Goal: Task Accomplishment & Management: Complete application form

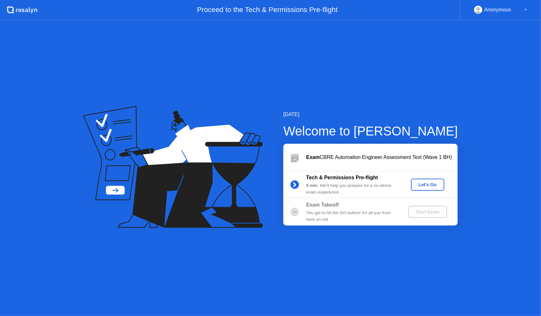
click at [429, 185] on div "Let's Go" at bounding box center [428, 184] width 28 height 5
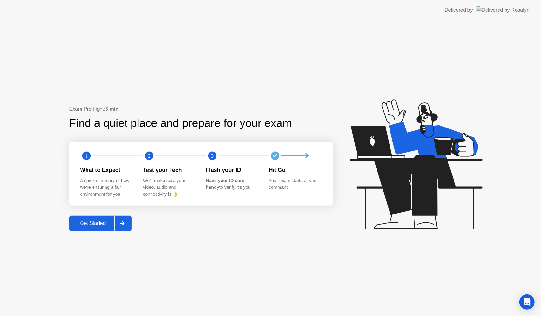
click at [123, 224] on icon at bounding box center [122, 223] width 5 height 4
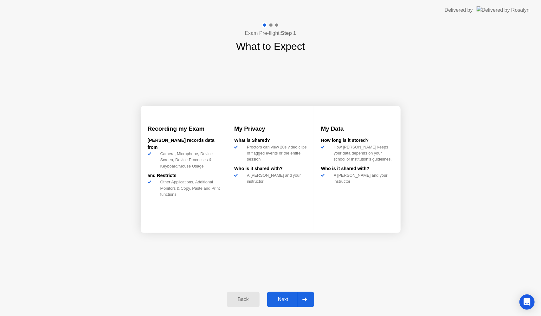
click at [305, 294] on div at bounding box center [304, 299] width 15 height 15
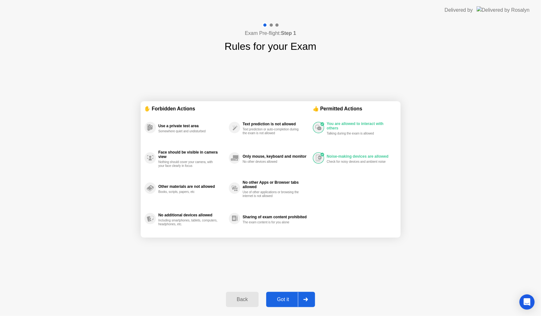
click at [304, 300] on icon at bounding box center [305, 299] width 5 height 4
select select "**********"
select select "*******"
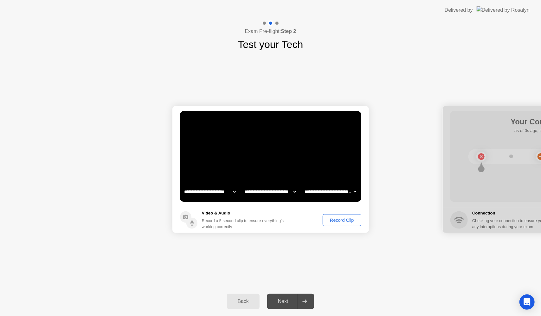
click at [330, 219] on div "Record Clip" at bounding box center [342, 219] width 34 height 5
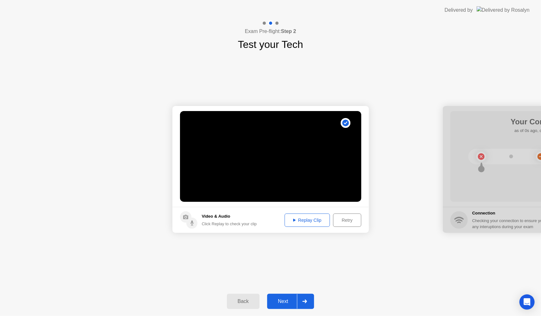
click at [308, 301] on div at bounding box center [304, 301] width 15 height 15
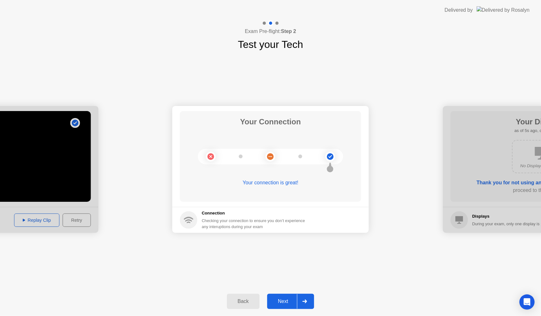
click at [308, 299] on div at bounding box center [304, 301] width 15 height 15
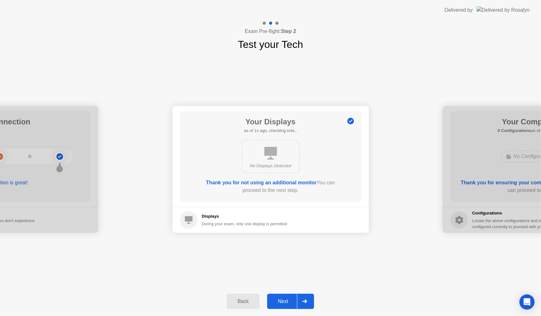
click at [308, 299] on div at bounding box center [304, 301] width 15 height 15
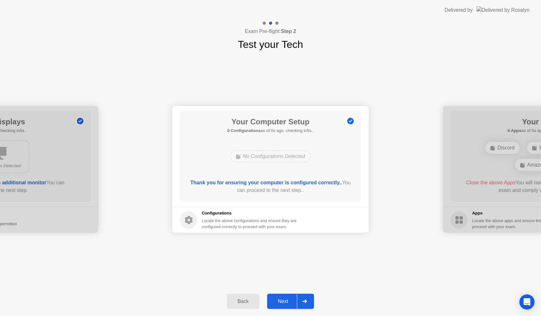
click at [308, 299] on div at bounding box center [304, 301] width 15 height 15
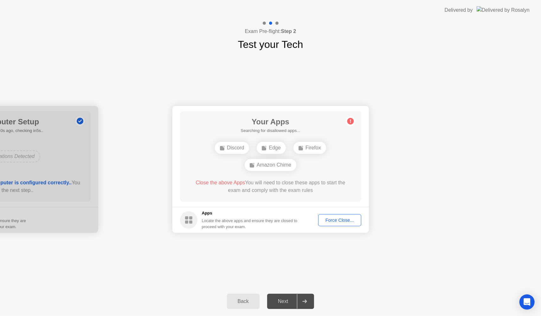
click at [342, 217] on div "Force Close..." at bounding box center [339, 219] width 39 height 5
click at [335, 223] on button "Force Close..." at bounding box center [339, 220] width 43 height 12
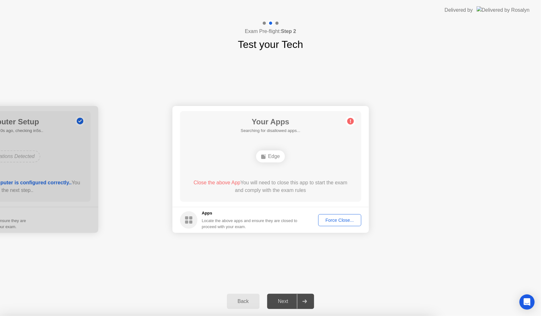
click at [342, 223] on div "Force Close..." at bounding box center [339, 219] width 39 height 5
click at [372, 264] on div "**********" at bounding box center [270, 169] width 541 height 235
click at [331, 217] on div "Force Close..." at bounding box center [339, 219] width 39 height 5
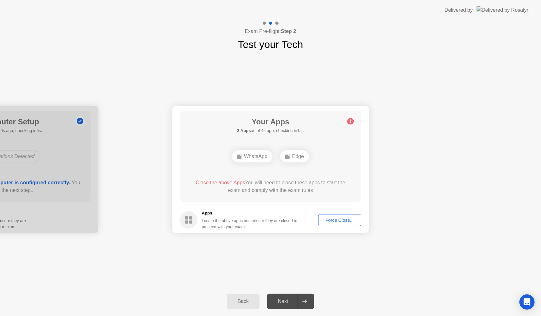
click at [353, 217] on div "Force Close..." at bounding box center [339, 219] width 39 height 5
click at [338, 216] on button "Force Close..." at bounding box center [339, 220] width 43 height 12
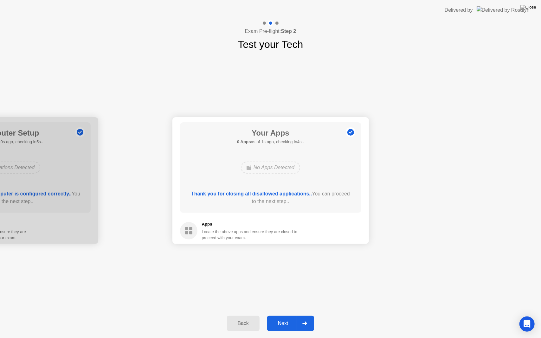
click at [306, 315] on div at bounding box center [304, 323] width 15 height 15
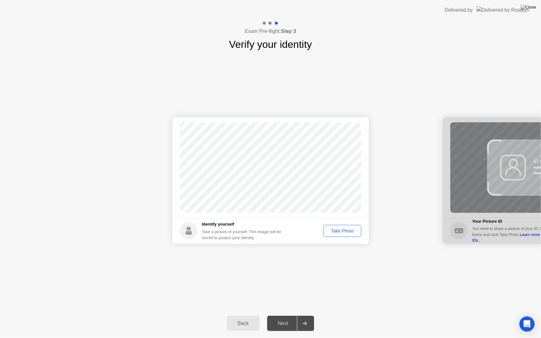
click at [336, 229] on div "Take Photo" at bounding box center [342, 231] width 33 height 5
click at [311, 315] on div at bounding box center [304, 323] width 15 height 15
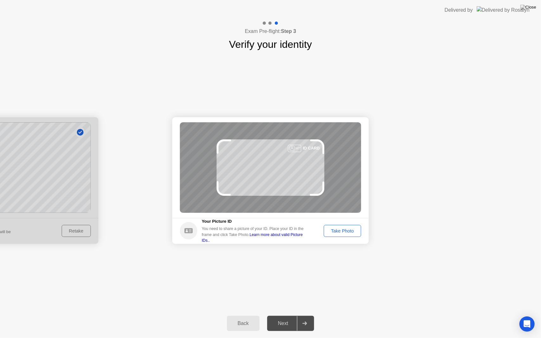
click at [343, 230] on div "Take Photo" at bounding box center [342, 231] width 33 height 5
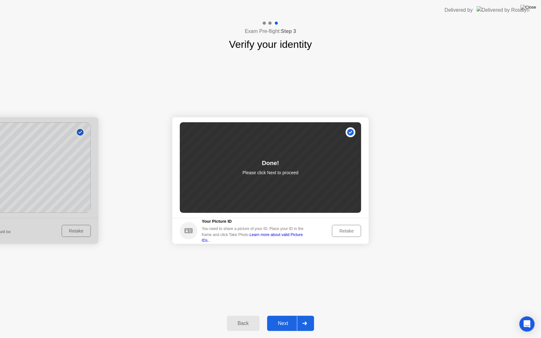
click at [303, 315] on icon at bounding box center [304, 324] width 5 height 4
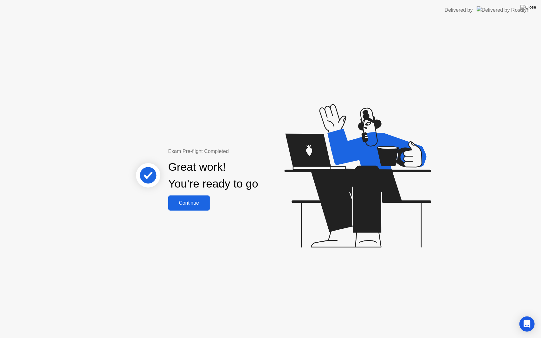
click at [202, 200] on div "Continue" at bounding box center [189, 203] width 38 height 6
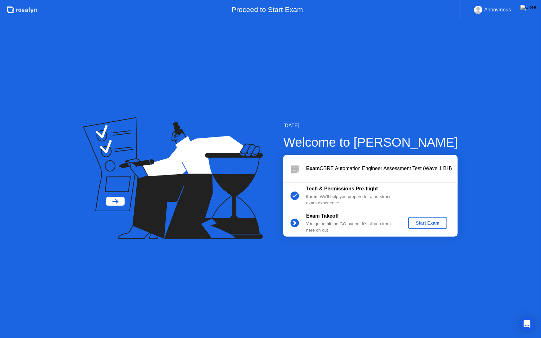
click at [421, 223] on div "Start Exam" at bounding box center [428, 223] width 34 height 5
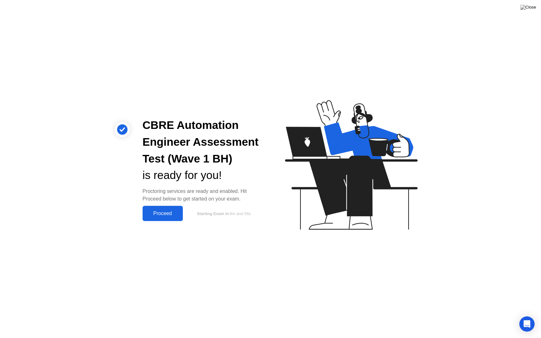
click at [162, 211] on div "Proceed" at bounding box center [163, 214] width 36 height 6
